Goal: Contribute content: Add original content to the website for others to see

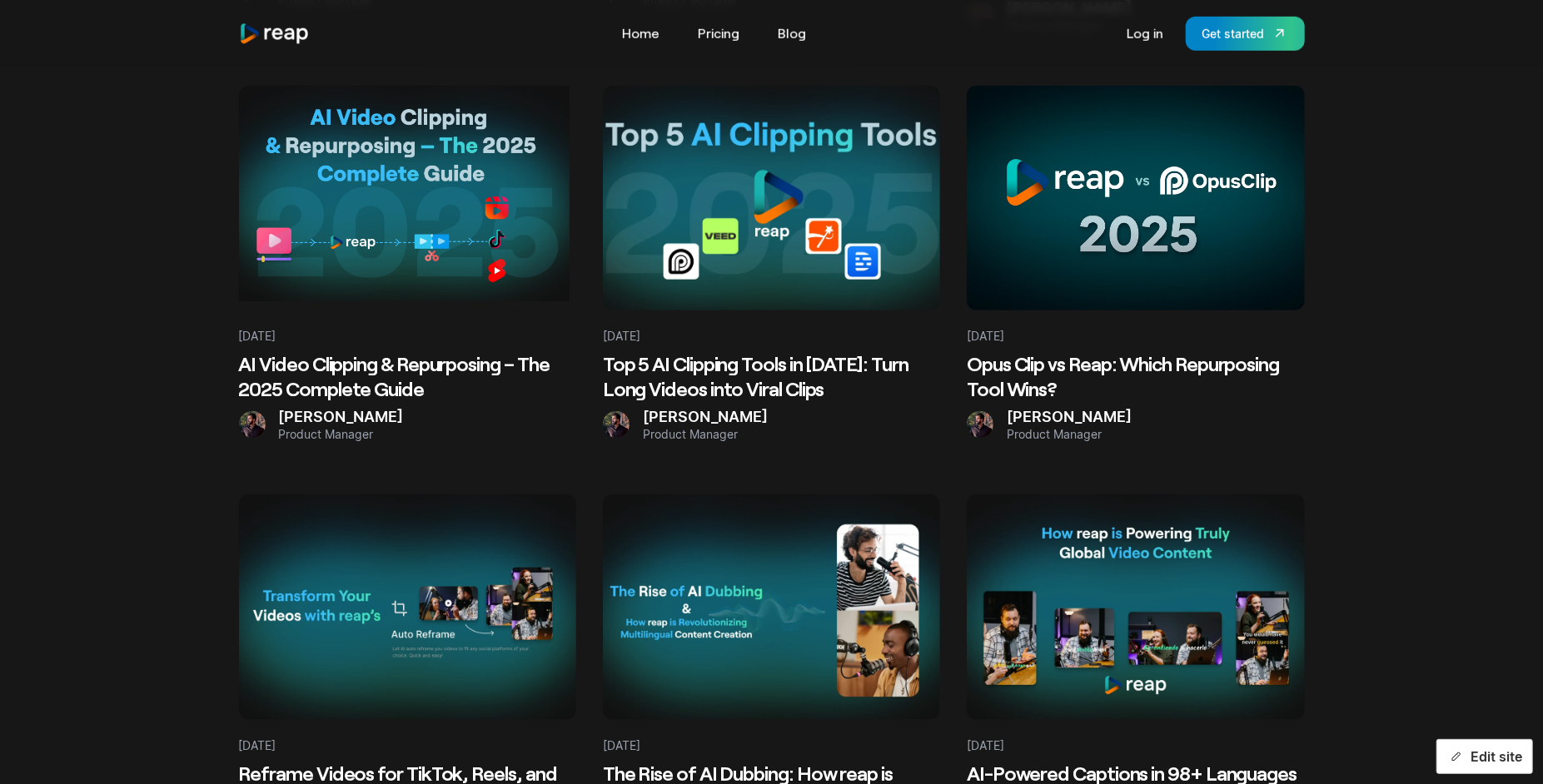
click at [1491, 765] on button "Edit site" at bounding box center [1483, 756] width 96 height 35
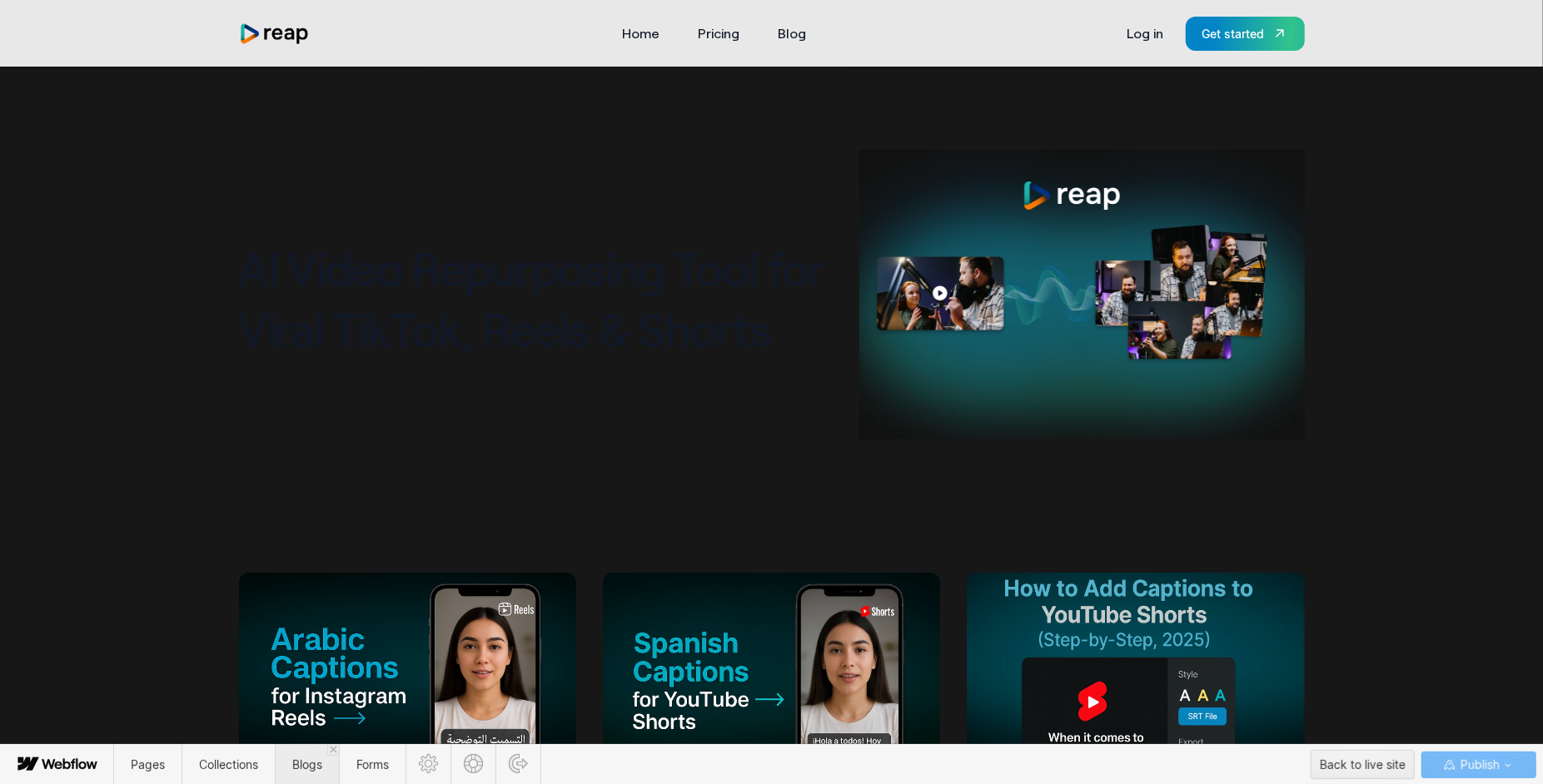
click at [296, 769] on span "Blogs" at bounding box center [307, 764] width 30 height 14
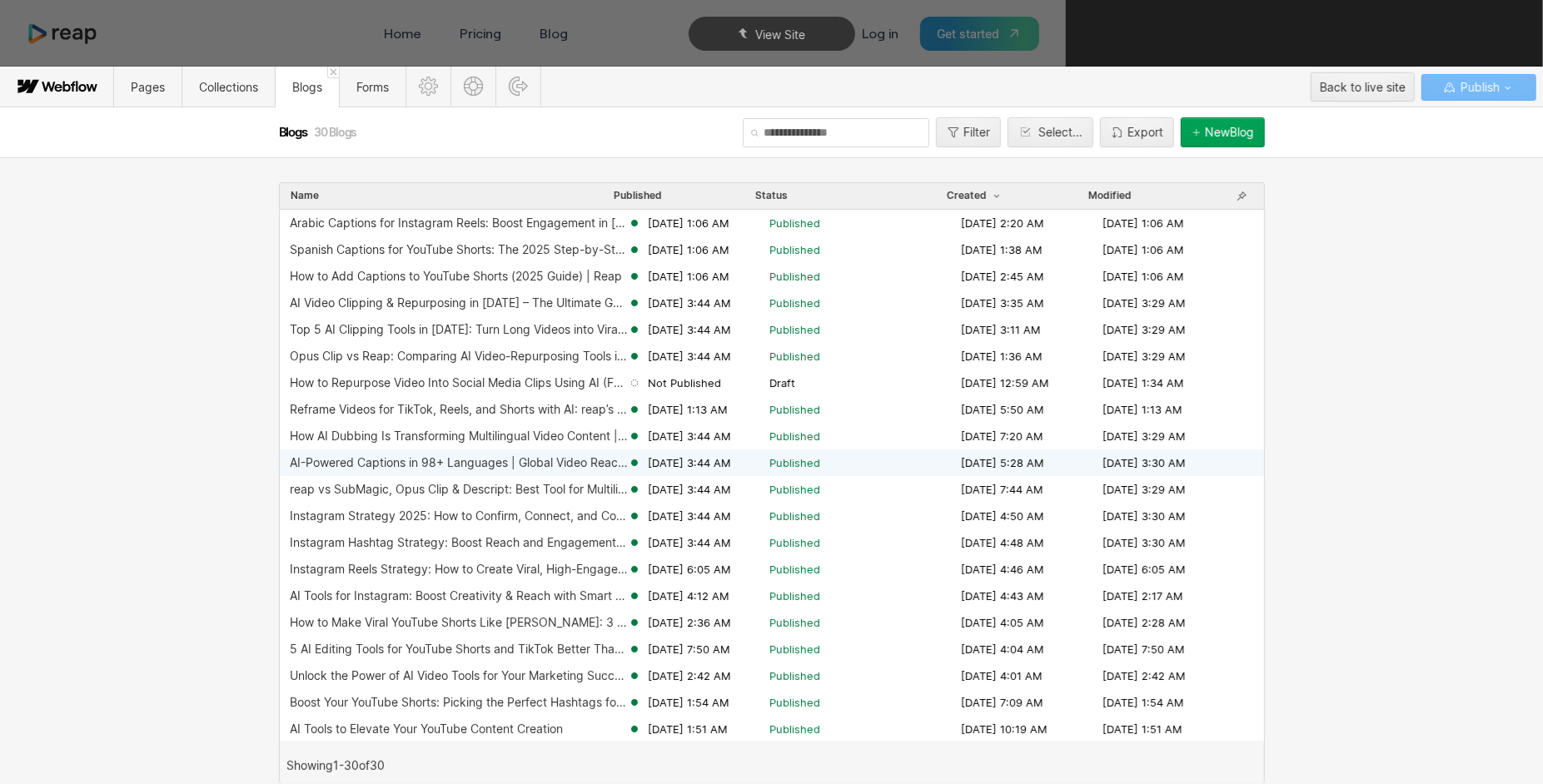
click at [503, 450] on div "AI-Powered Captions in 98+ Languages | Global Video Reach with reap [DATE] 3:44…" at bounding box center [772, 463] width 984 height 27
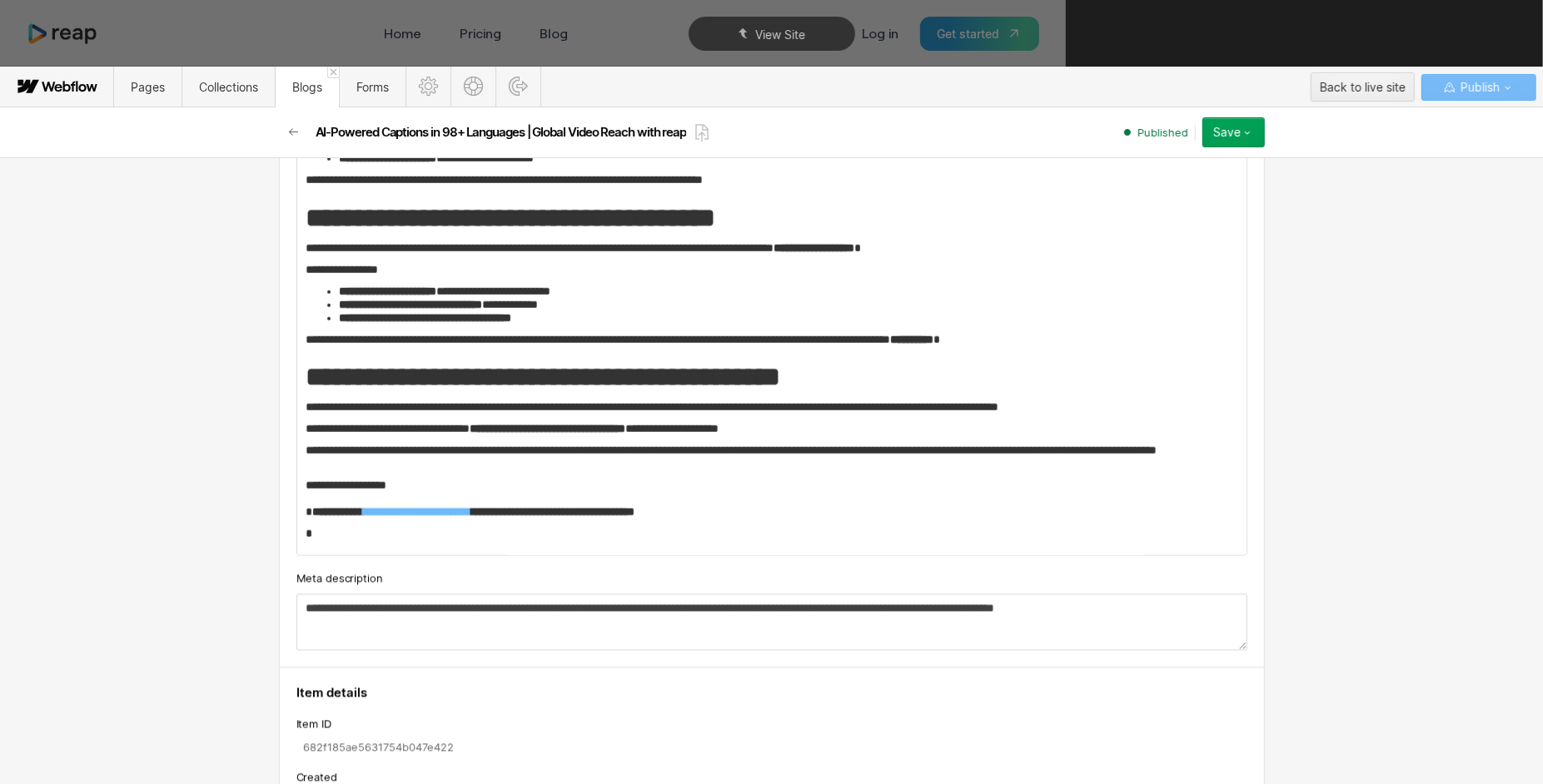
scroll to position [2040, 0]
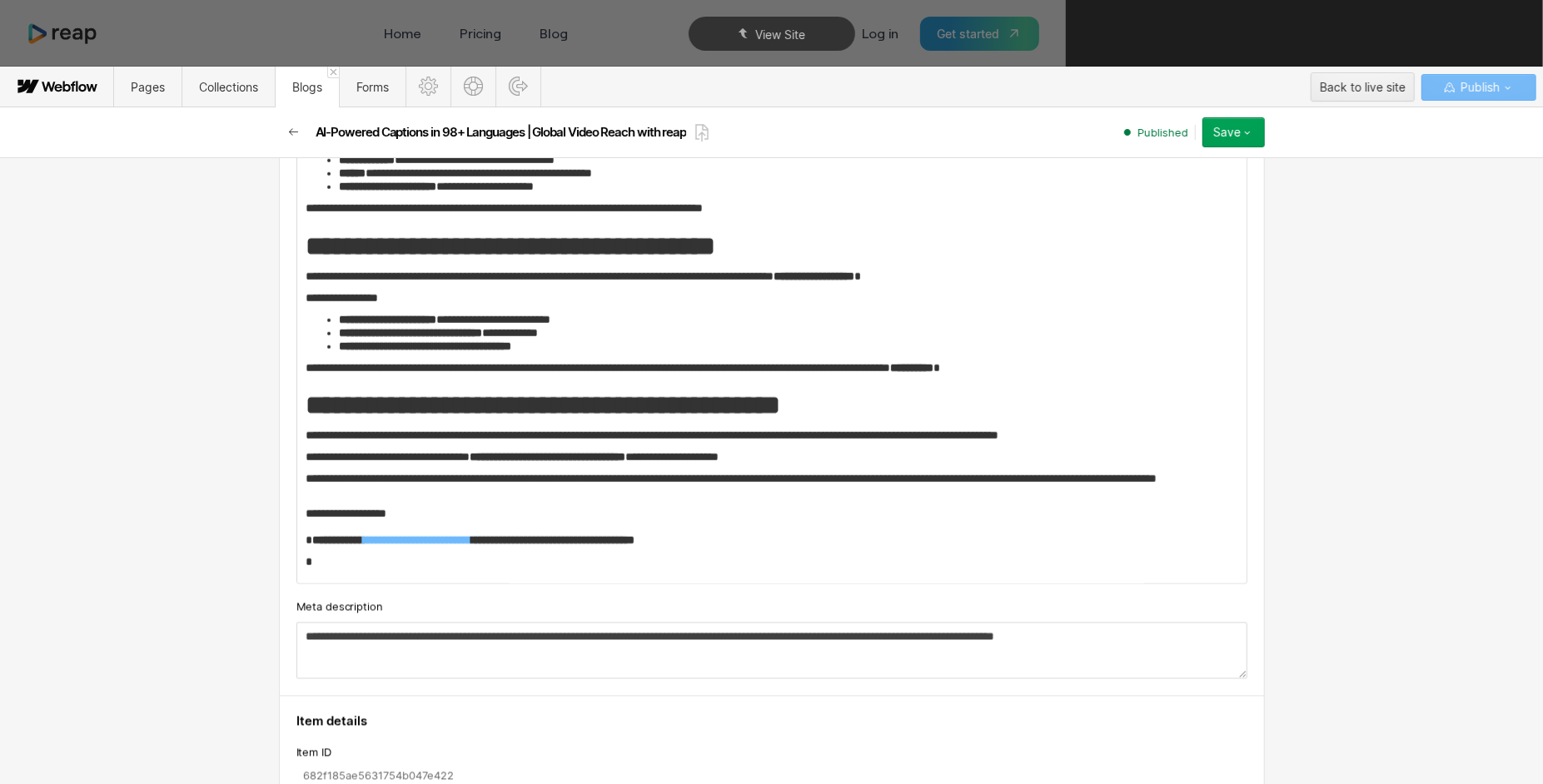
click at [298, 119] on button "button" at bounding box center [294, 133] width 30 height 30
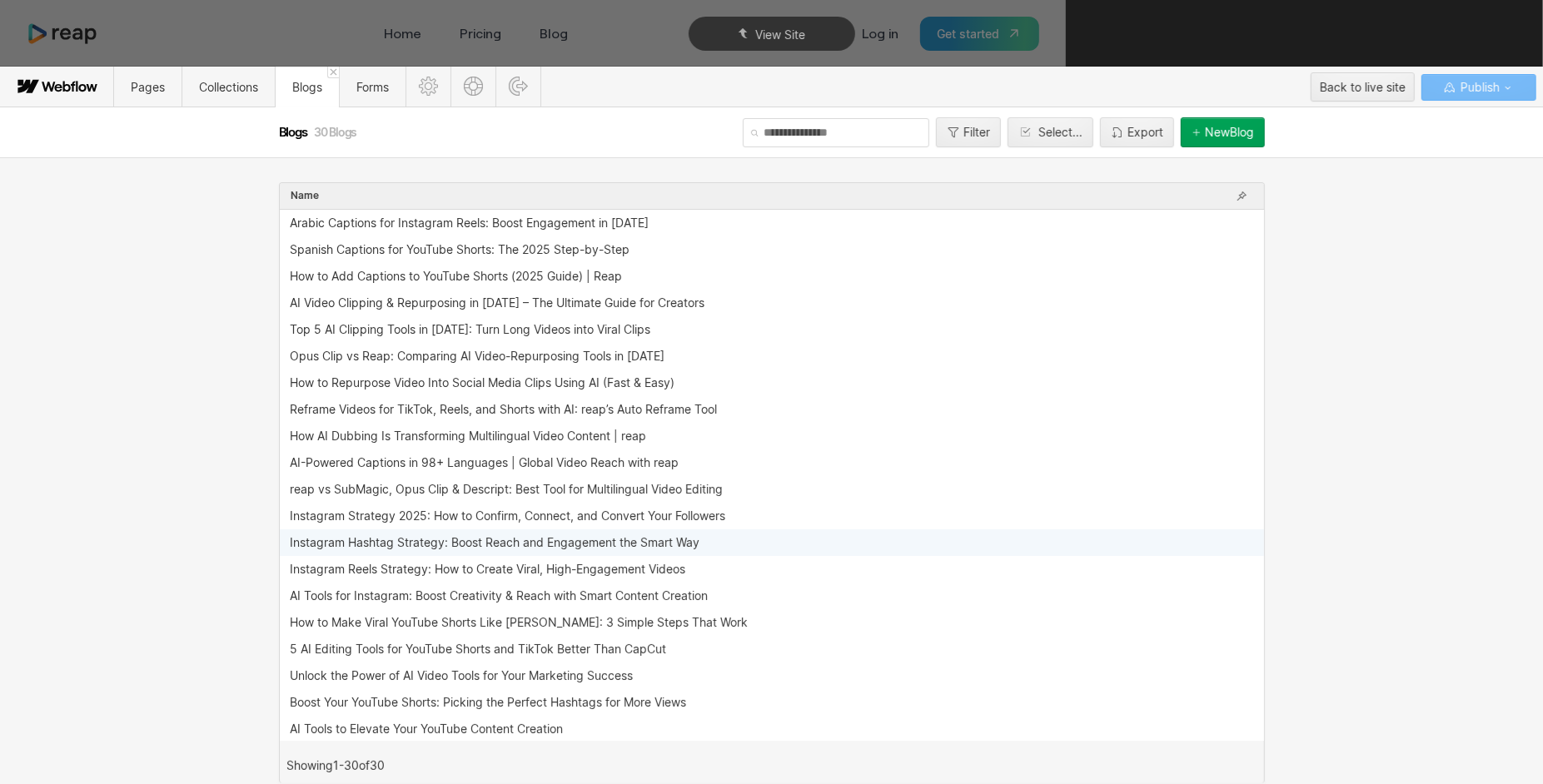
click at [458, 533] on div "Instagram Hashtag Strategy: Boost Reach and Engagement the Smart Way" at bounding box center [772, 542] width 984 height 27
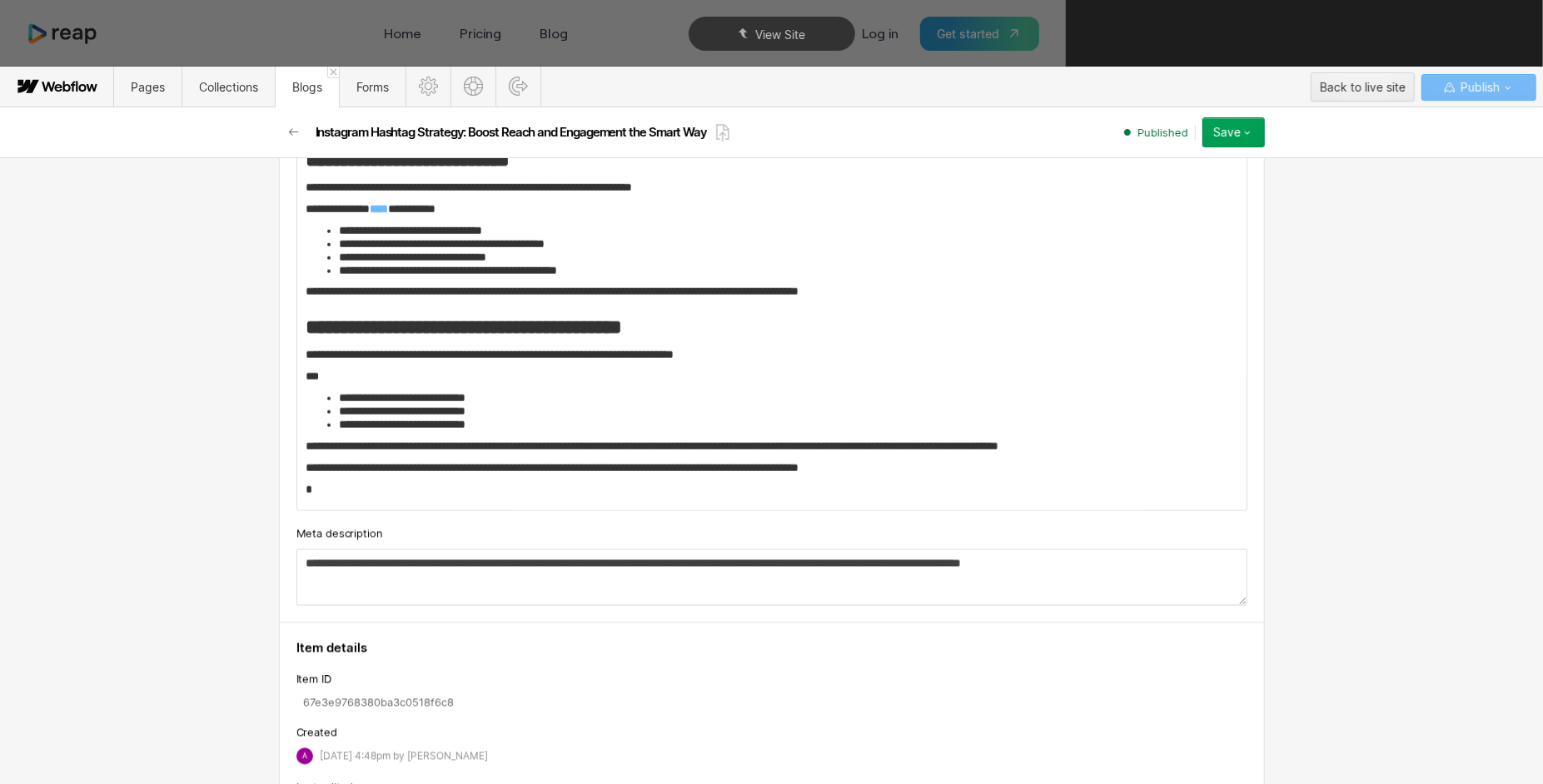
scroll to position [1981, 0]
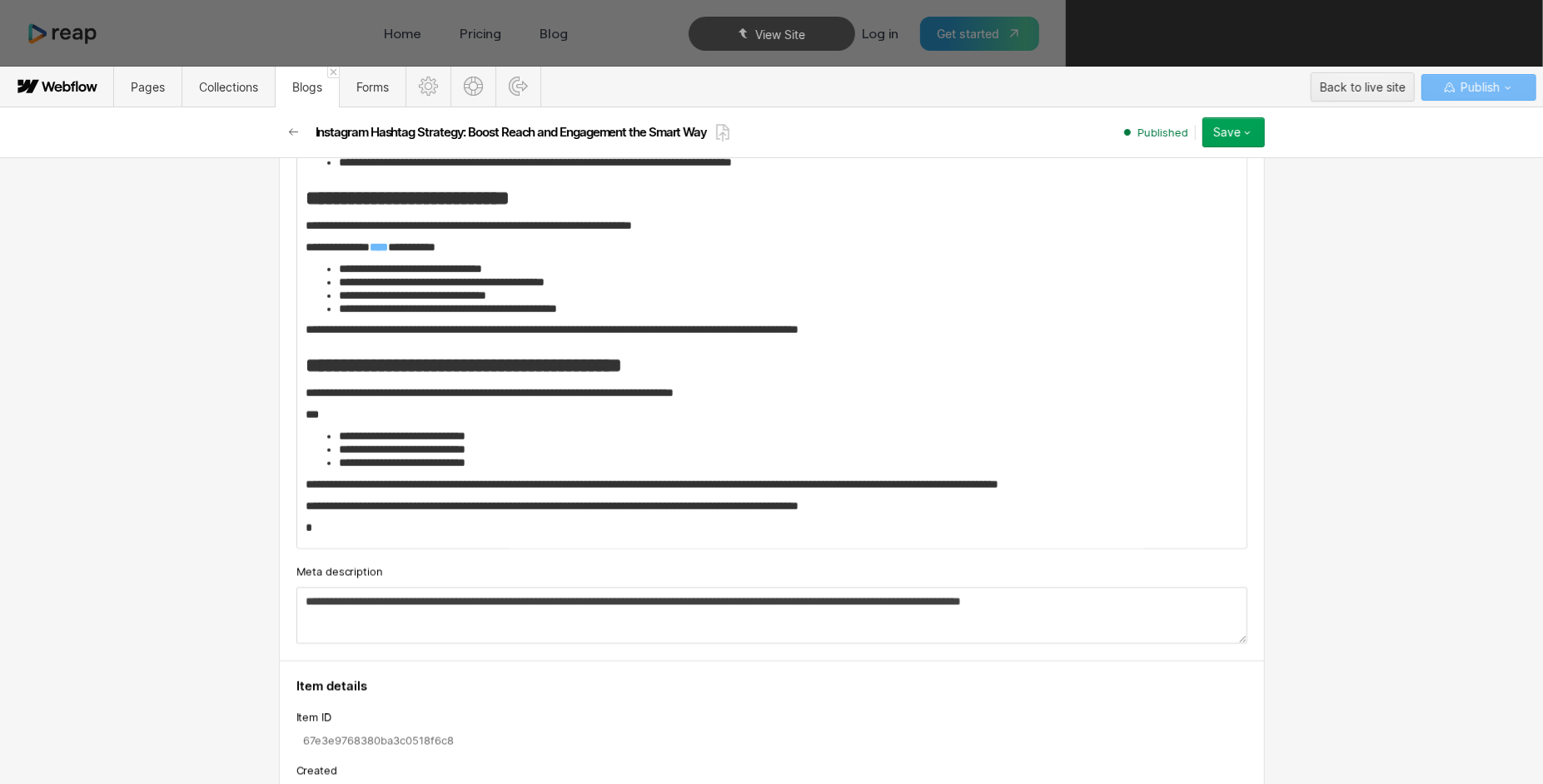
click at [673, 480] on p "**********" at bounding box center [772, 484] width 934 height 13
click at [1239, 134] on div "Save" at bounding box center [1226, 133] width 27 height 13
click at [1213, 195] on div "Republish" at bounding box center [1181, 189] width 165 height 22
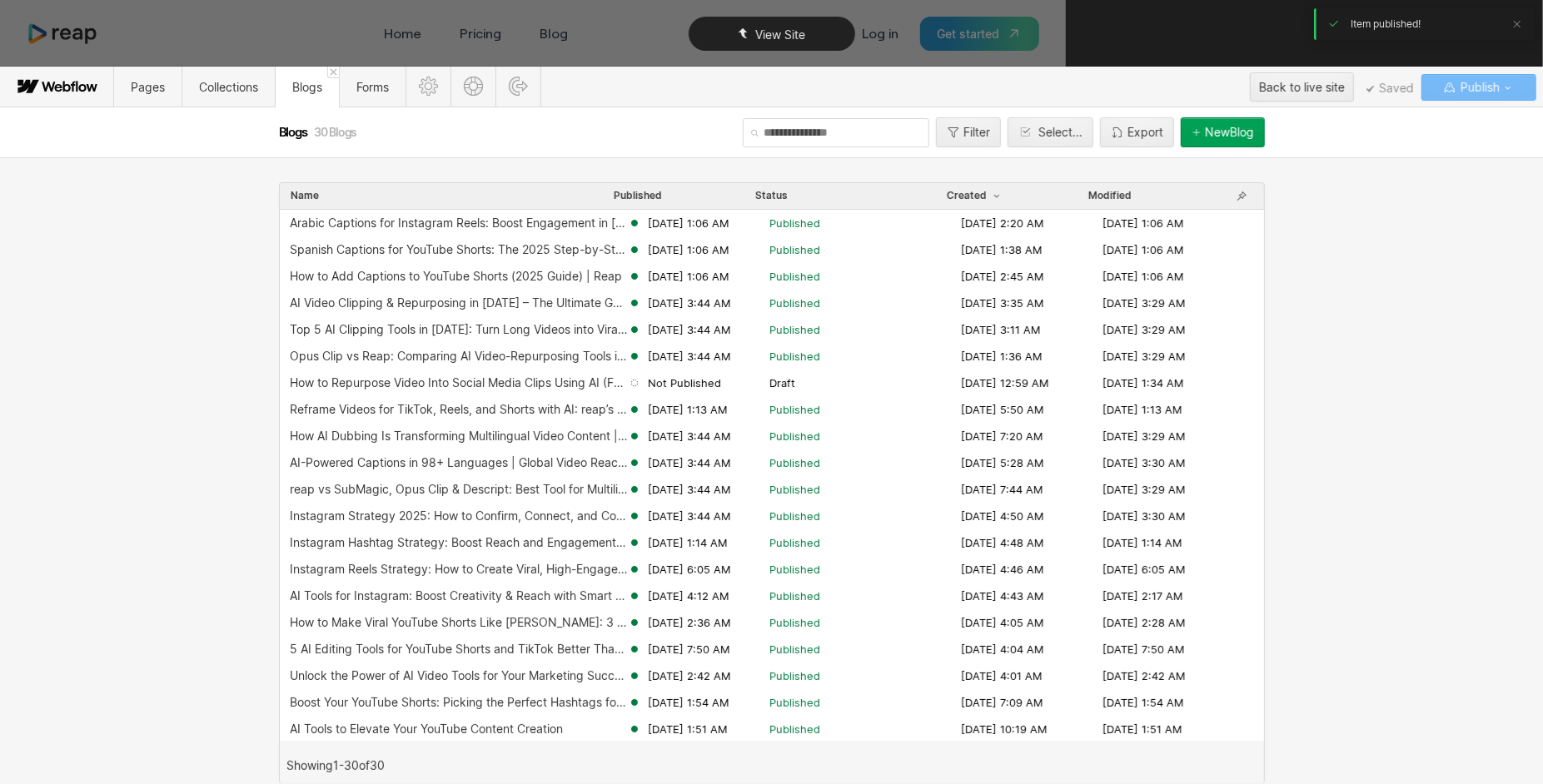
click at [1109, 40] on div "View Site" at bounding box center [771, 34] width 1543 height 67
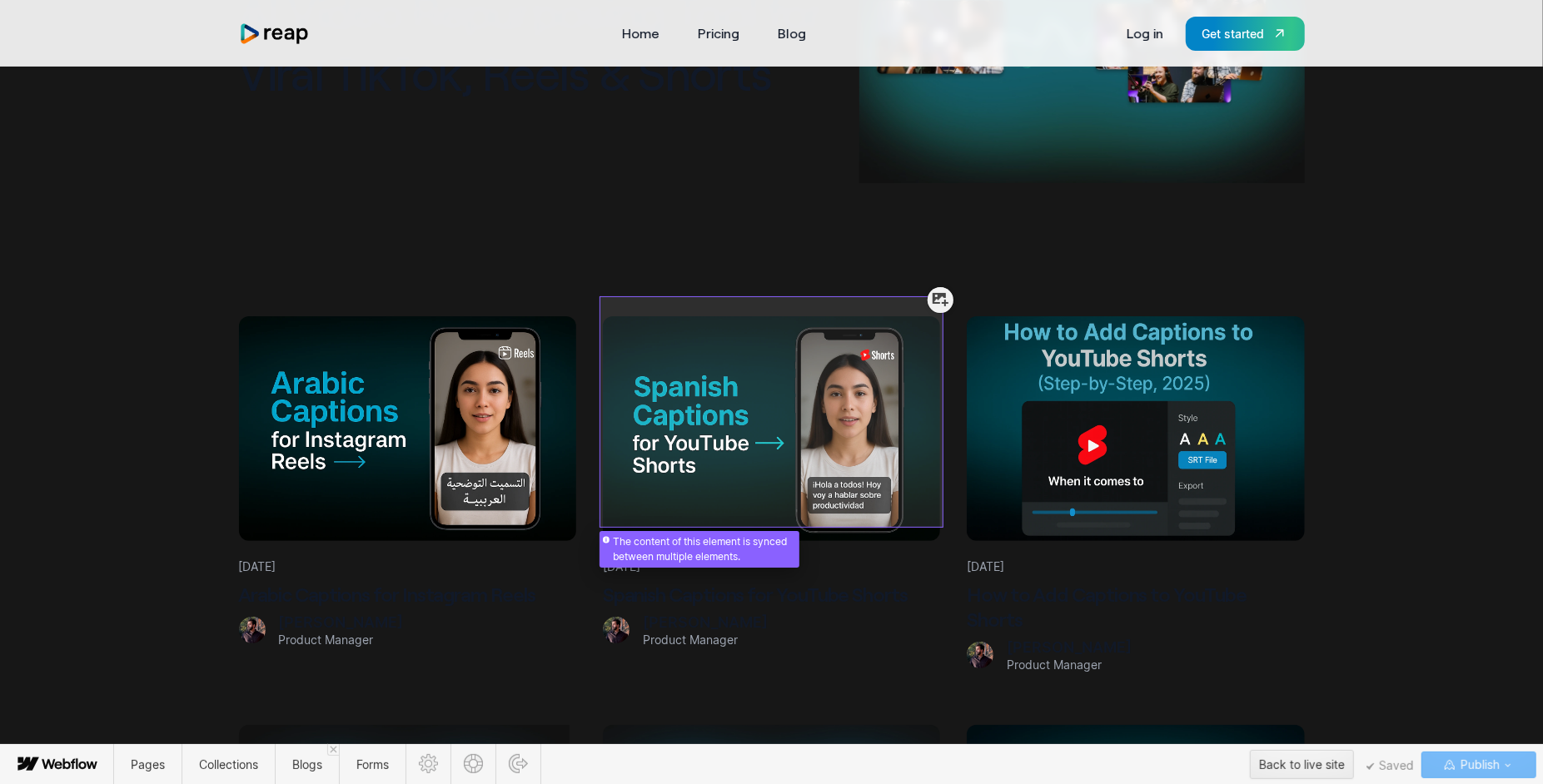
scroll to position [0, 0]
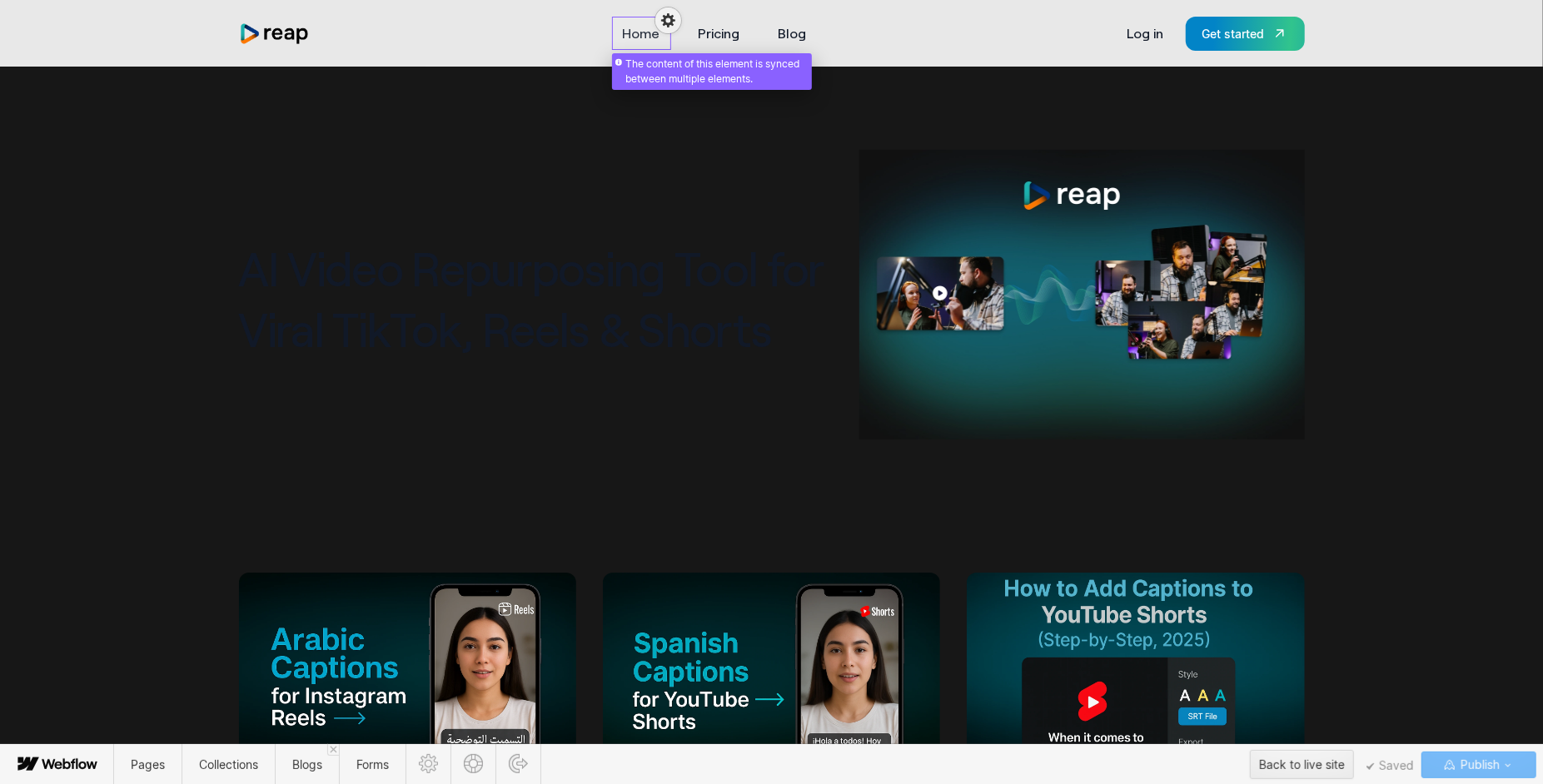
click at [647, 34] on div at bounding box center [641, 24] width 52 height 27
click at [615, 45] on span "Edit link settings" at bounding box center [604, 51] width 87 height 13
click at [687, 65] on div "Home" at bounding box center [614, 68] width 147 height 26
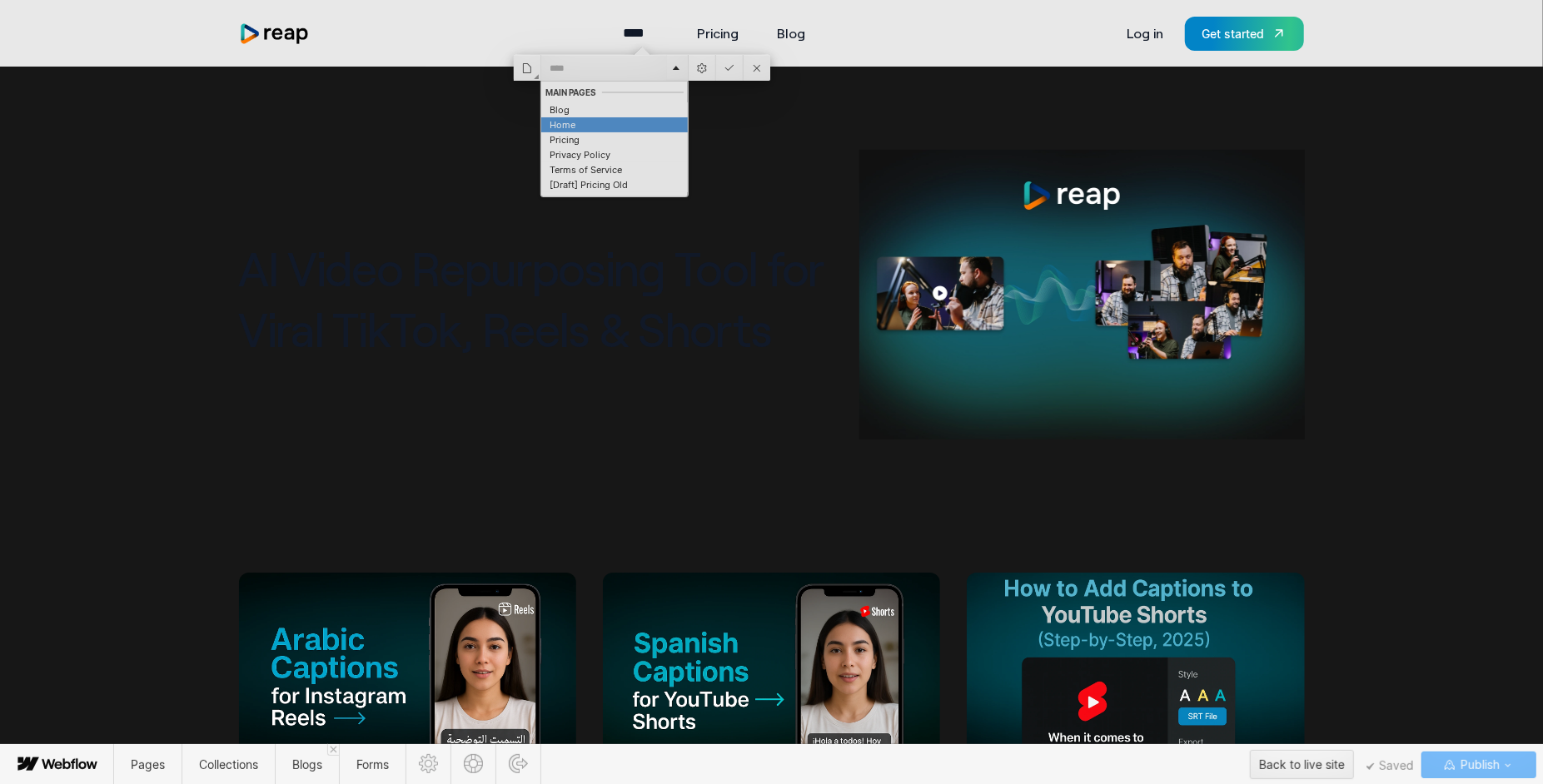
click at [683, 62] on div at bounding box center [614, 68] width 147 height 26
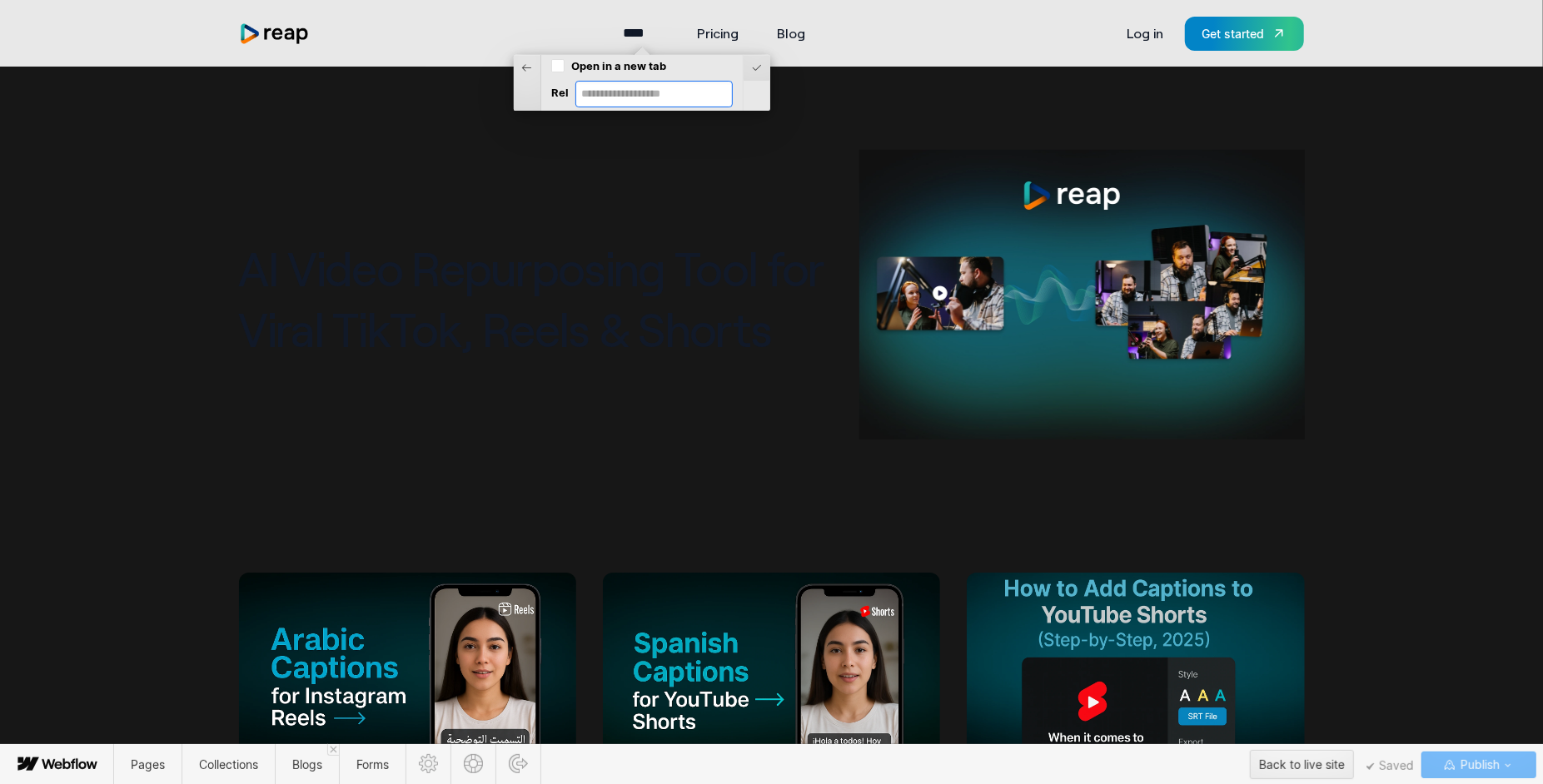
click at [623, 96] on input "Rel" at bounding box center [654, 94] width 146 height 15
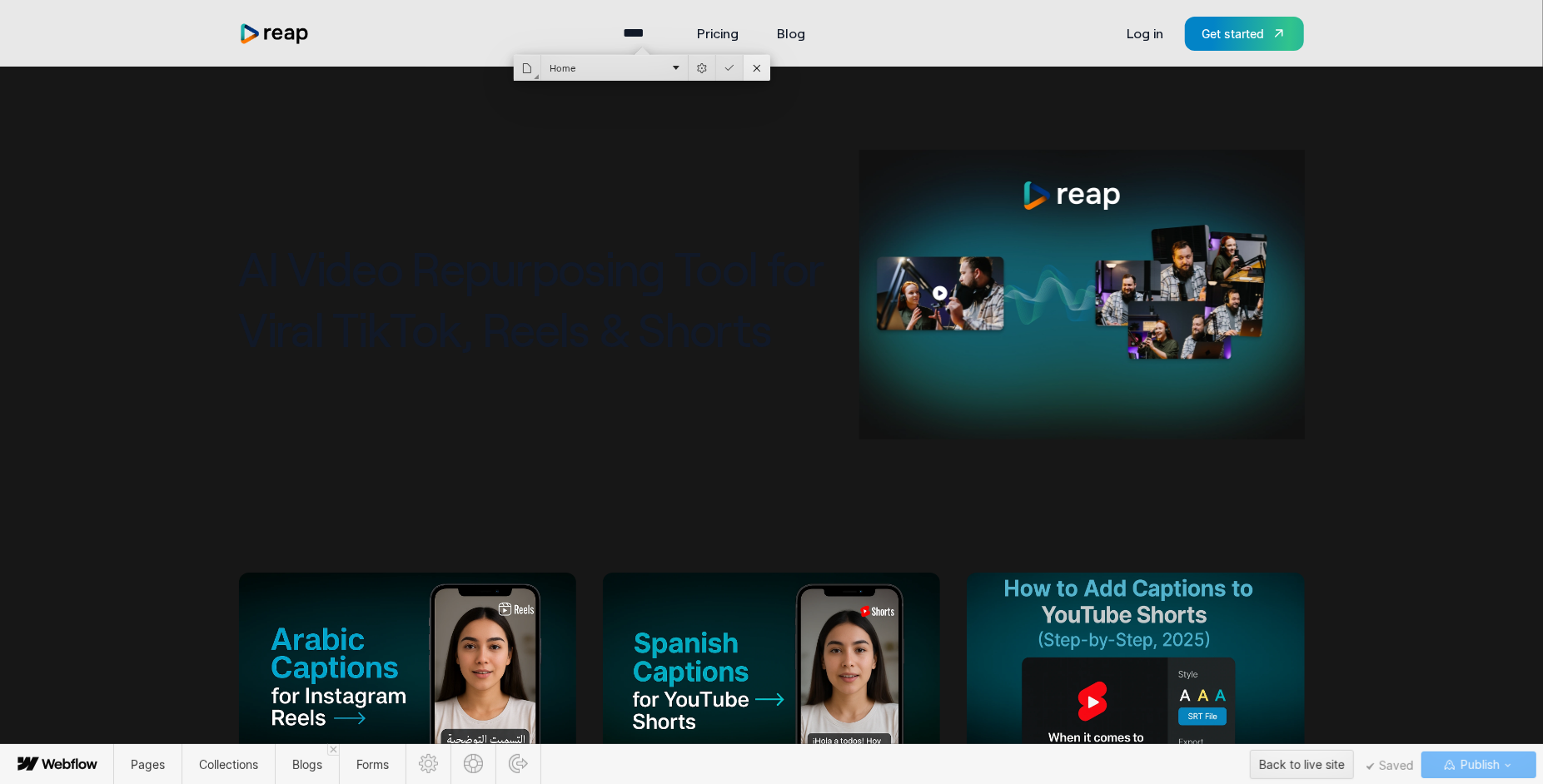
click at [750, 71] on div at bounding box center [756, 68] width 27 height 26
click at [637, 29] on div at bounding box center [641, 24] width 52 height 27
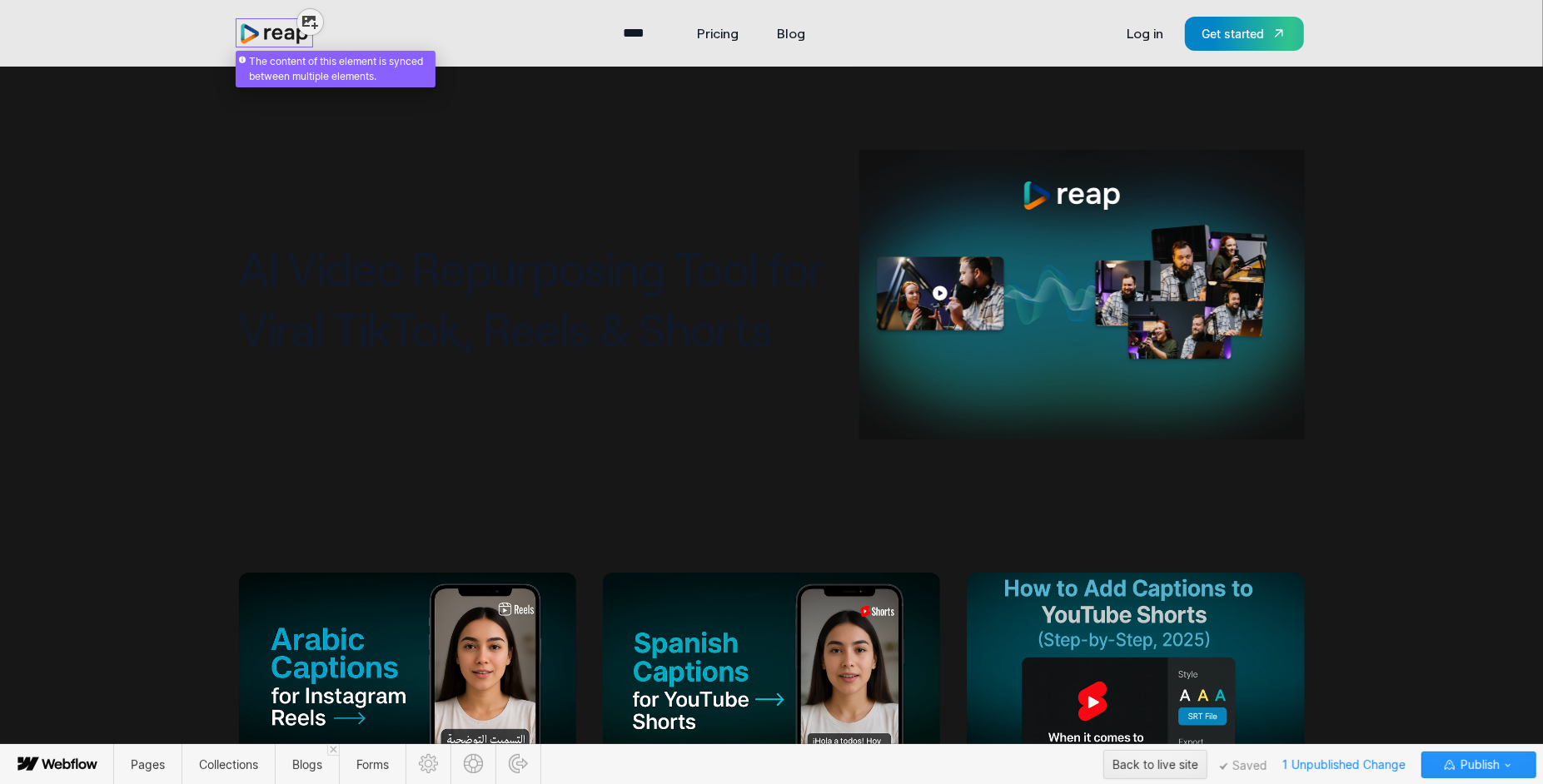
click at [246, 39] on img "home" at bounding box center [274, 34] width 72 height 22
click at [303, 760] on span "Blogs" at bounding box center [307, 764] width 30 height 14
